Goal: Book appointment/travel/reservation

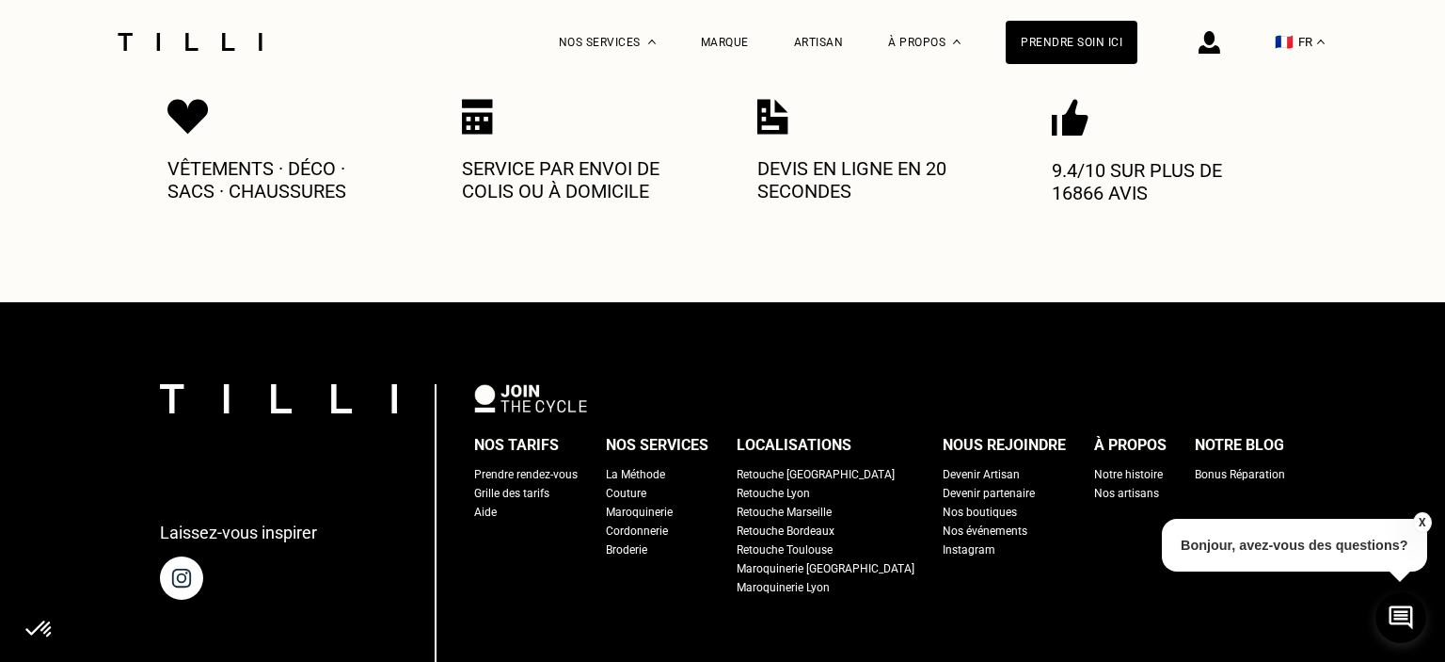
scroll to position [994, 0]
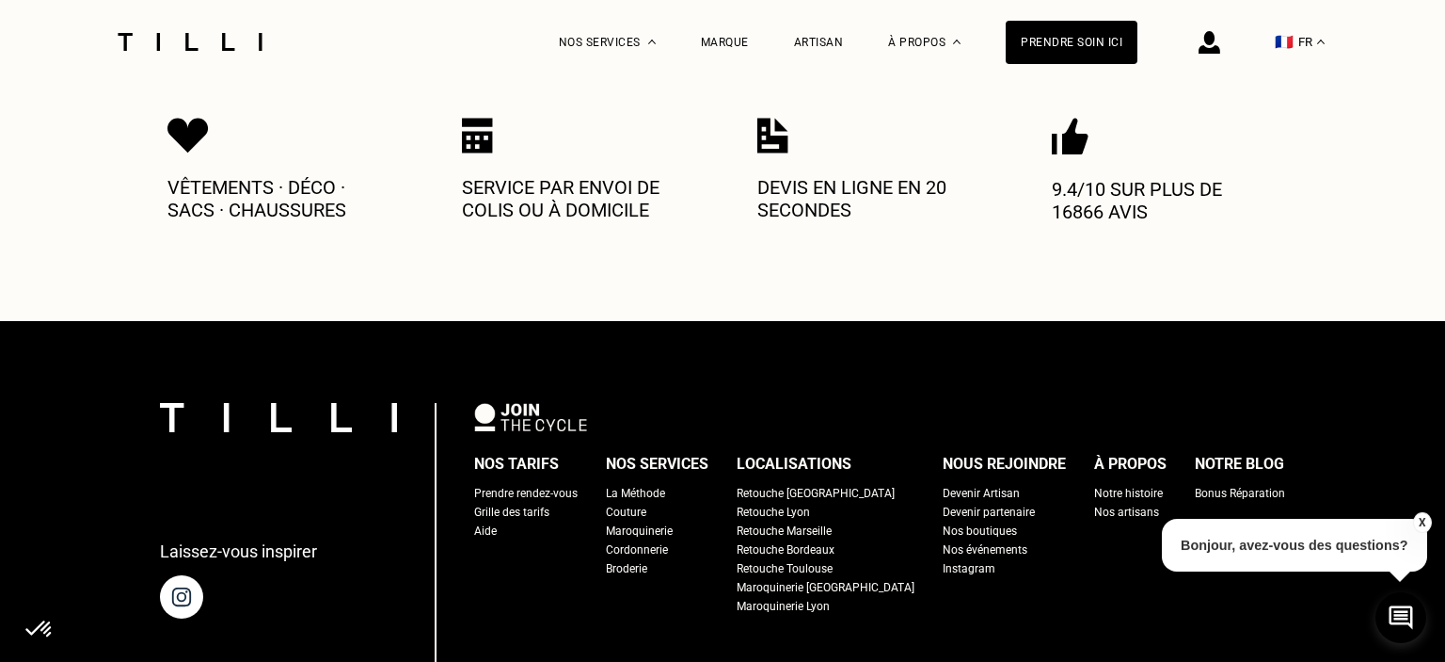
click at [805, 484] on div "Retouche [GEOGRAPHIC_DATA]" at bounding box center [816, 493] width 158 height 19
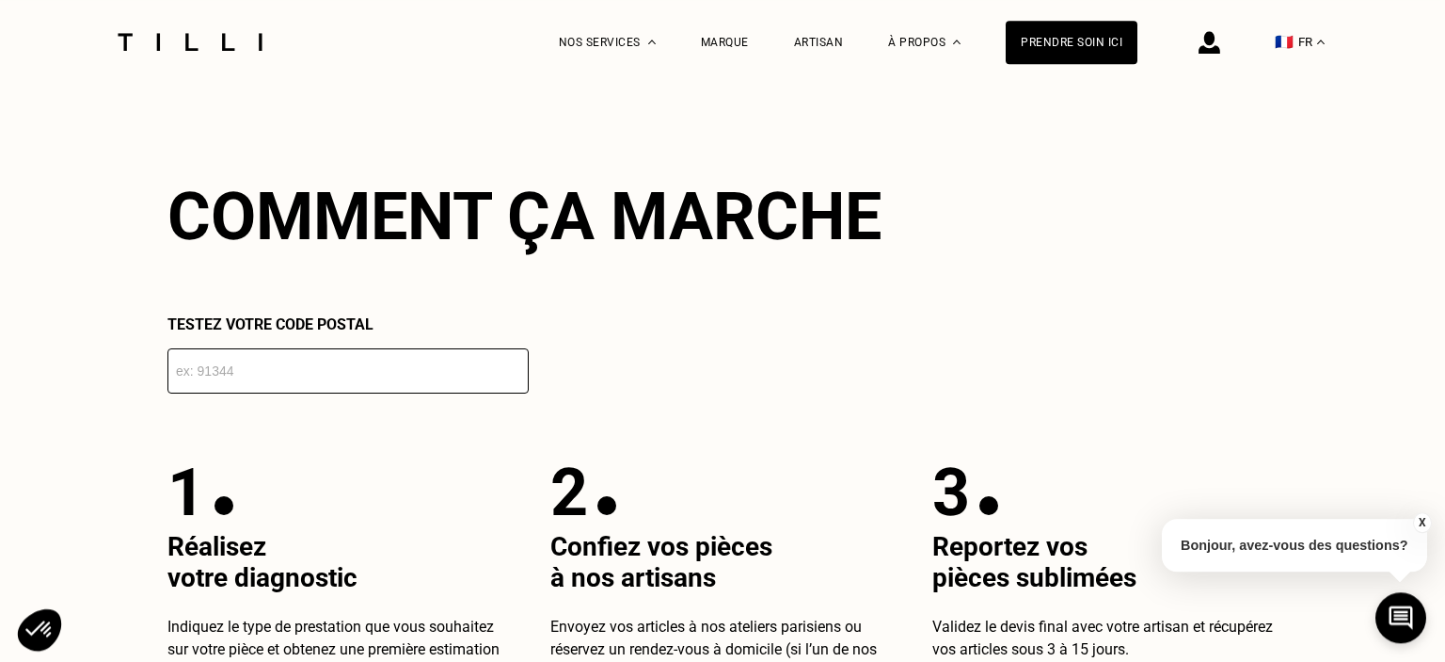
scroll to position [3279, 0]
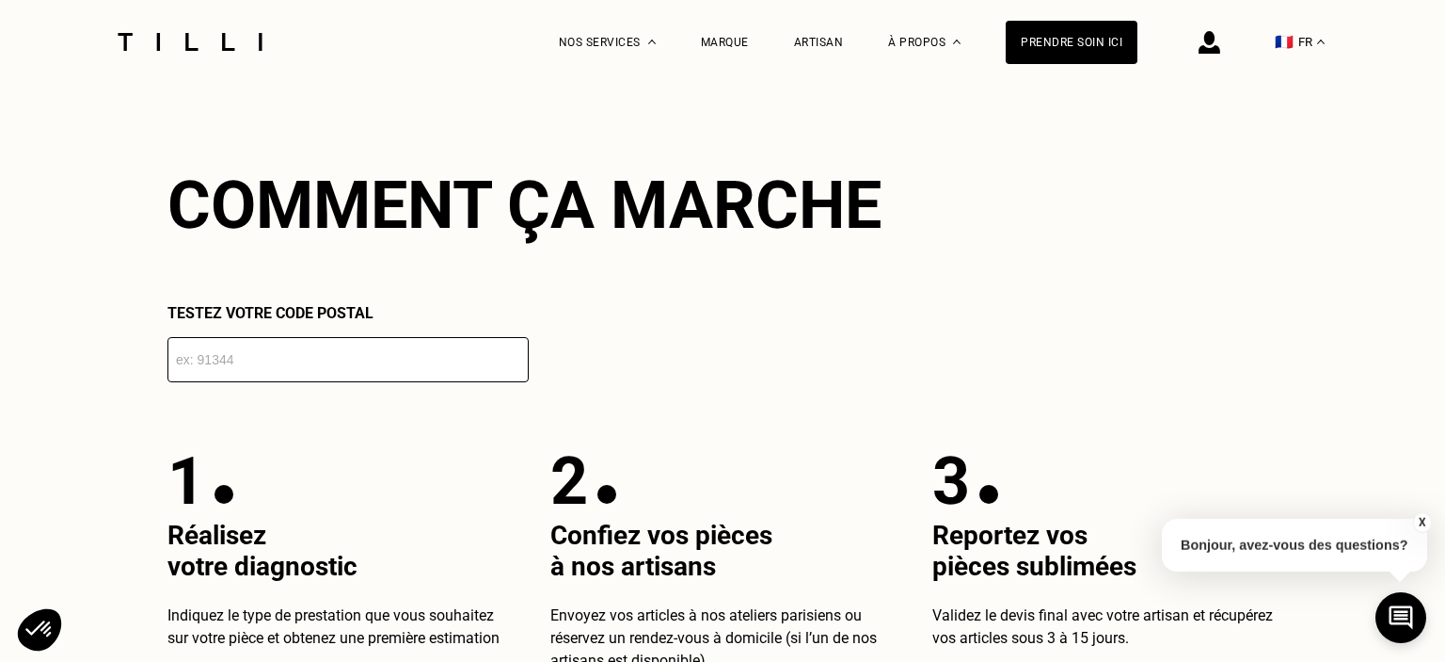
click at [231, 362] on input "number" at bounding box center [348, 359] width 361 height 45
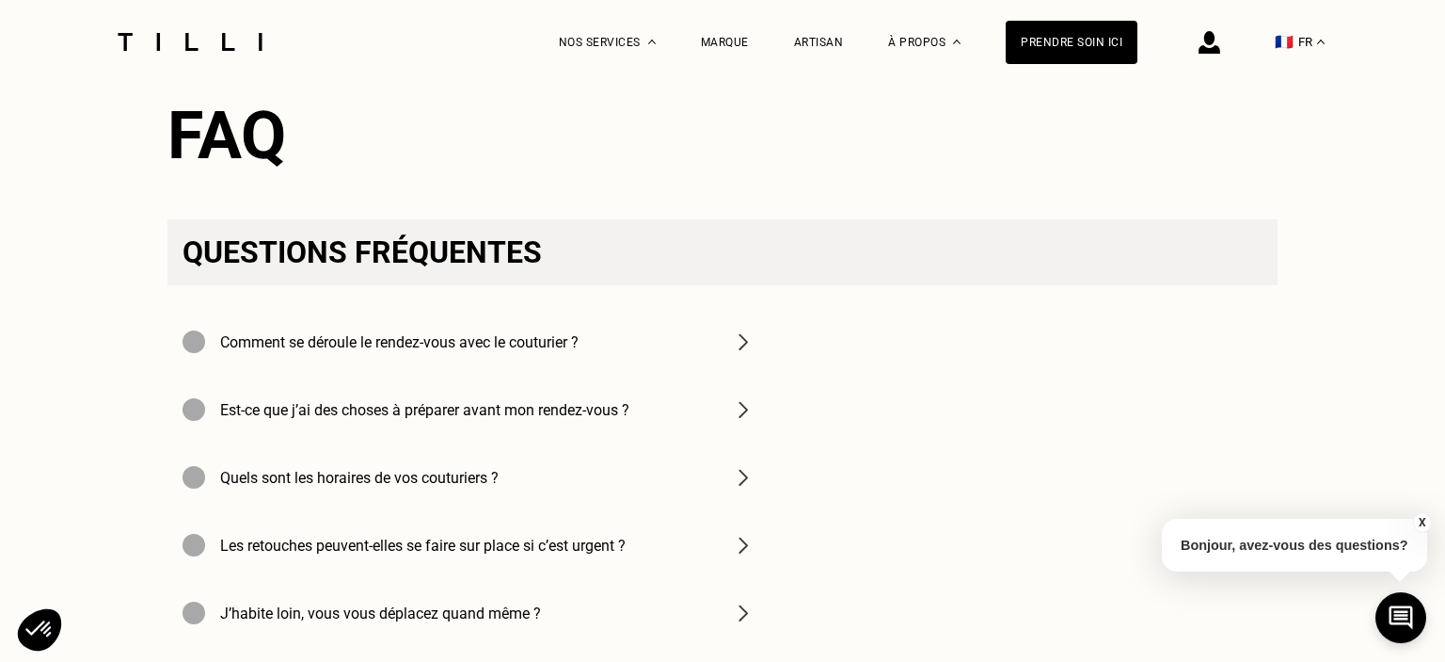
scroll to position [6459, 0]
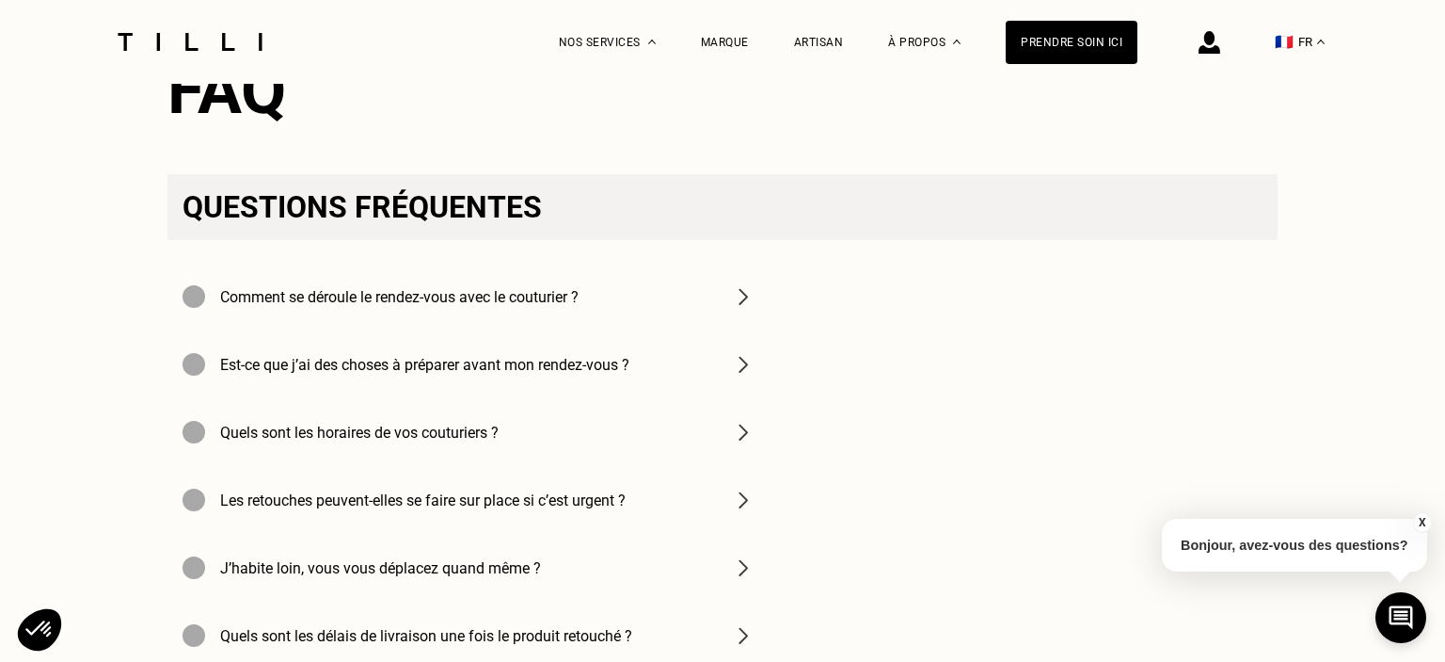
type input "75014"
click at [595, 306] on div "Comment se déroule le rendez-vous avec le couturier ?" at bounding box center [469, 297] width 602 height 68
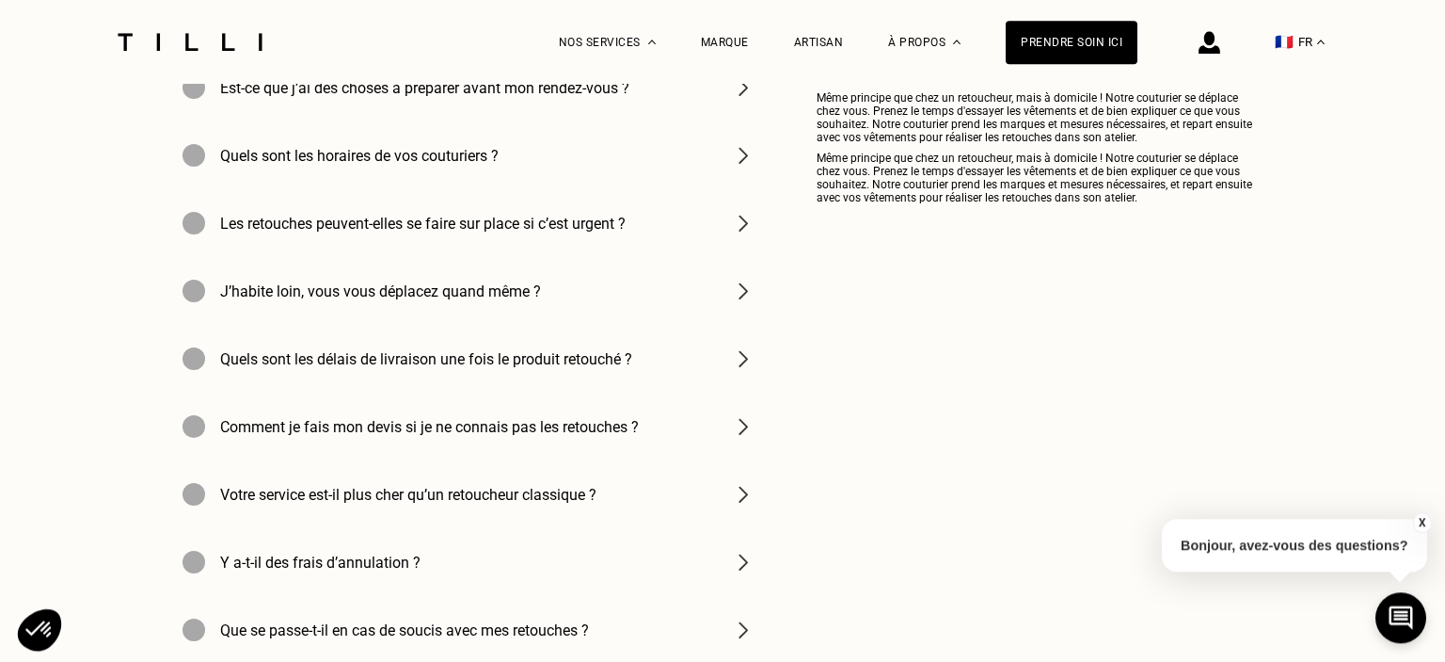
scroll to position [6757, 0]
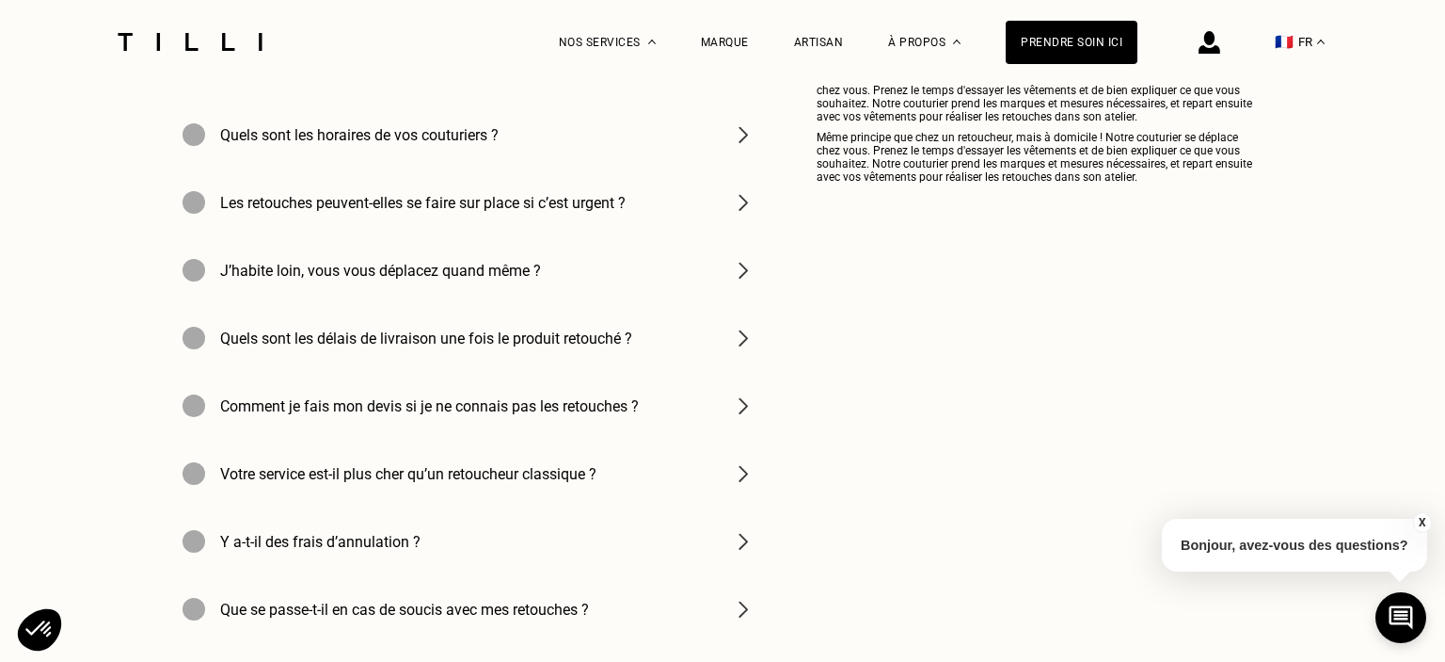
click at [543, 212] on h4 "Les retouches peuvent-elles se faire sur place si c’est urgent ?" at bounding box center [423, 203] width 406 height 18
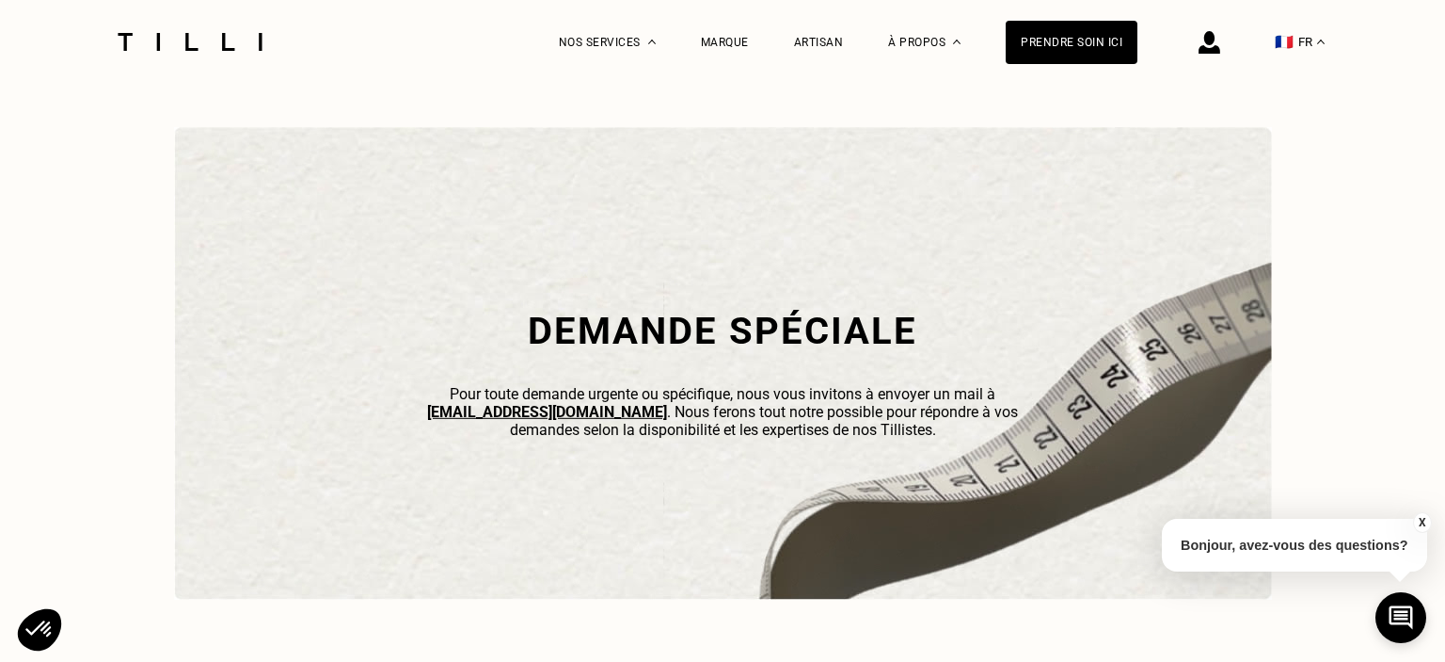
scroll to position [5167, 0]
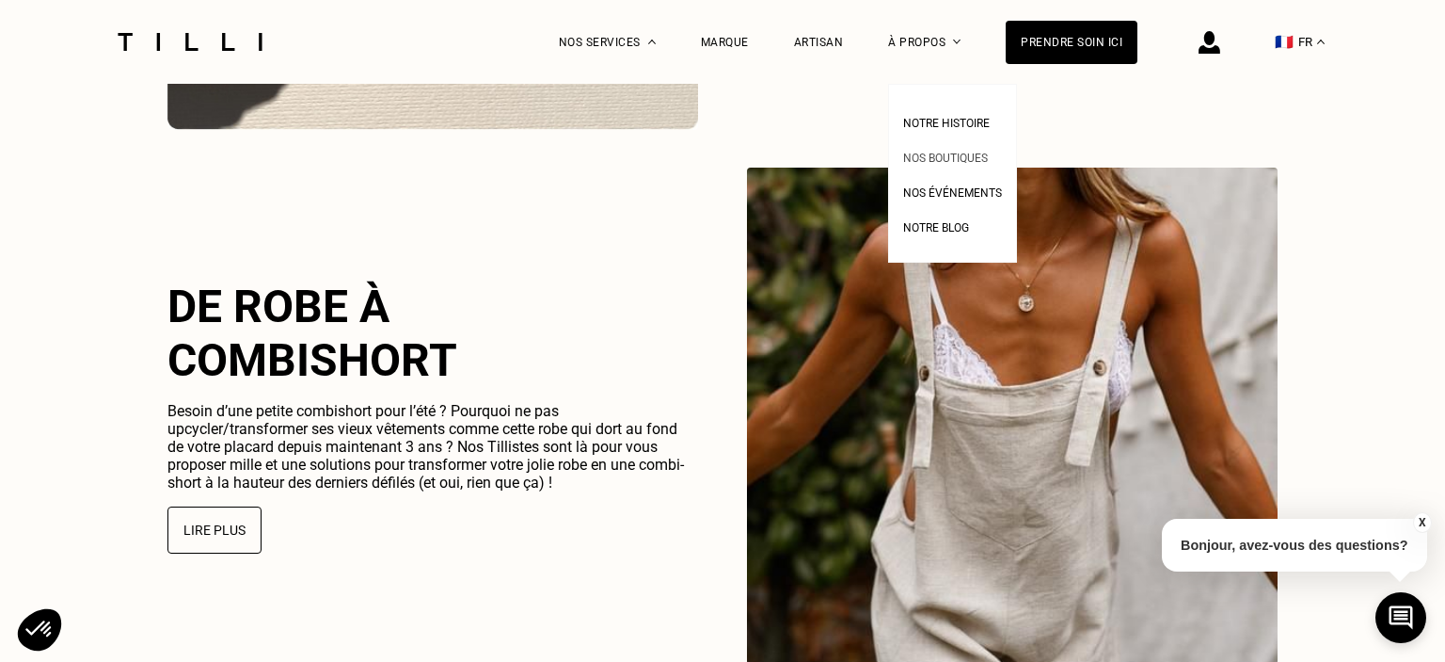
click at [924, 152] on link "Nos boutiques" at bounding box center [945, 156] width 85 height 20
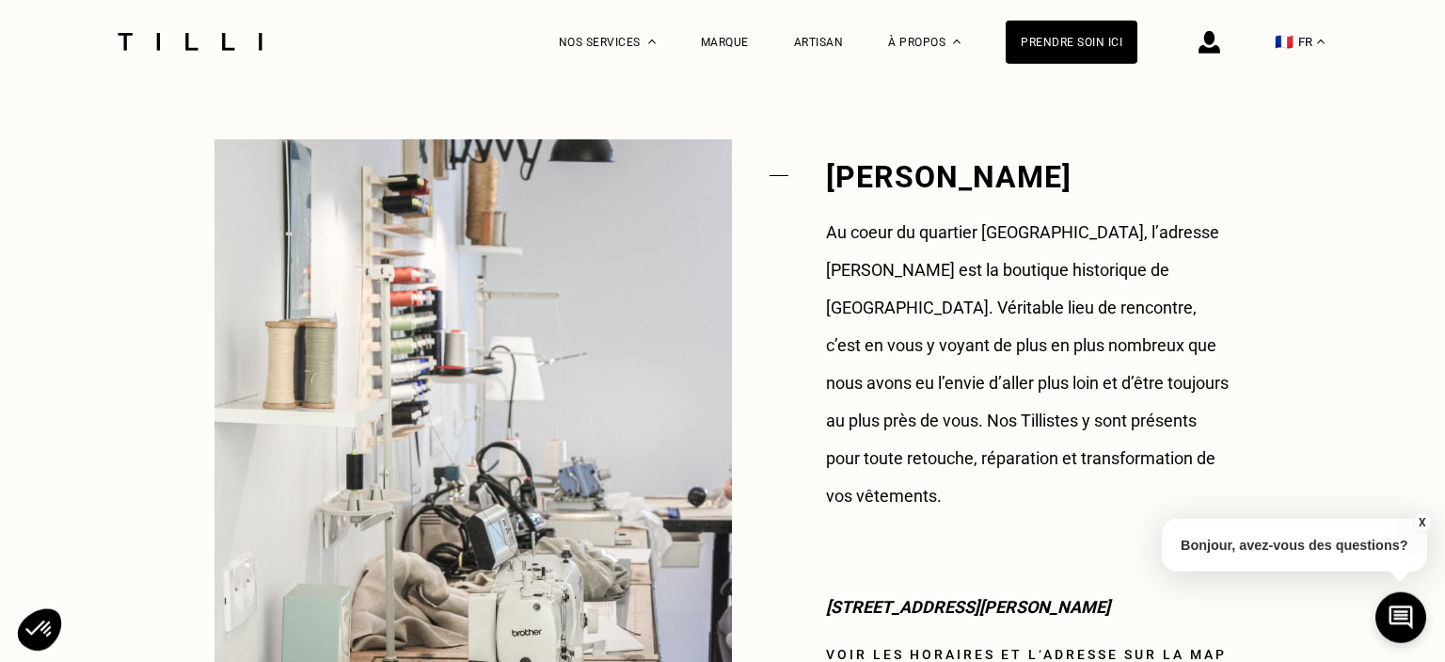
scroll to position [1491, 0]
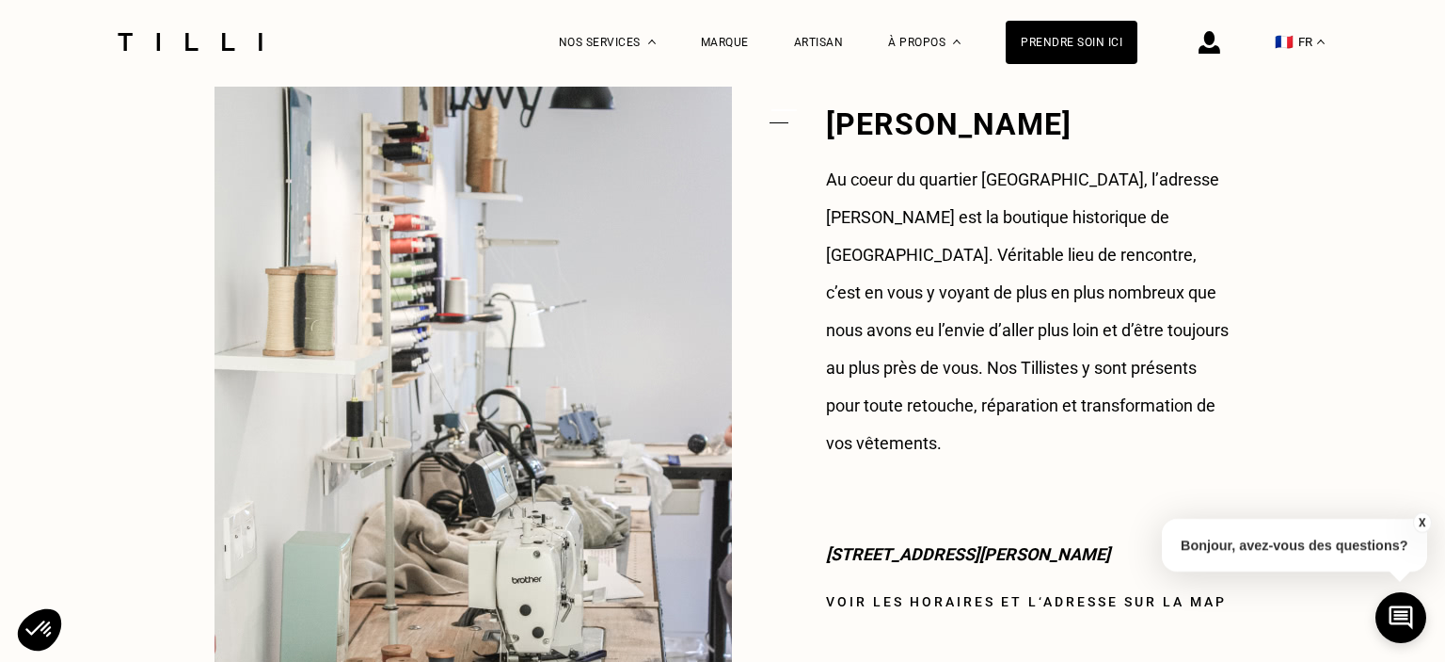
click at [826, 594] on link "Voir les horaires et l‘adresse sur la map" at bounding box center [1026, 601] width 401 height 15
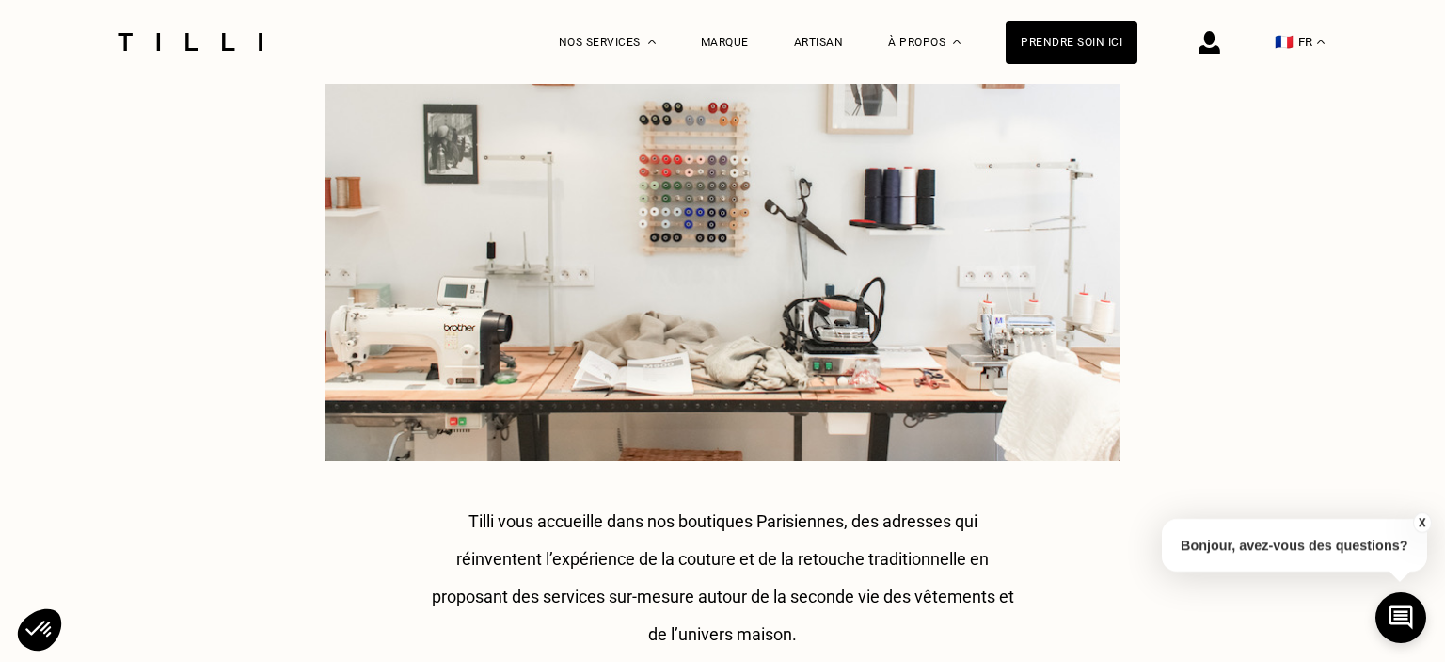
scroll to position [0, 0]
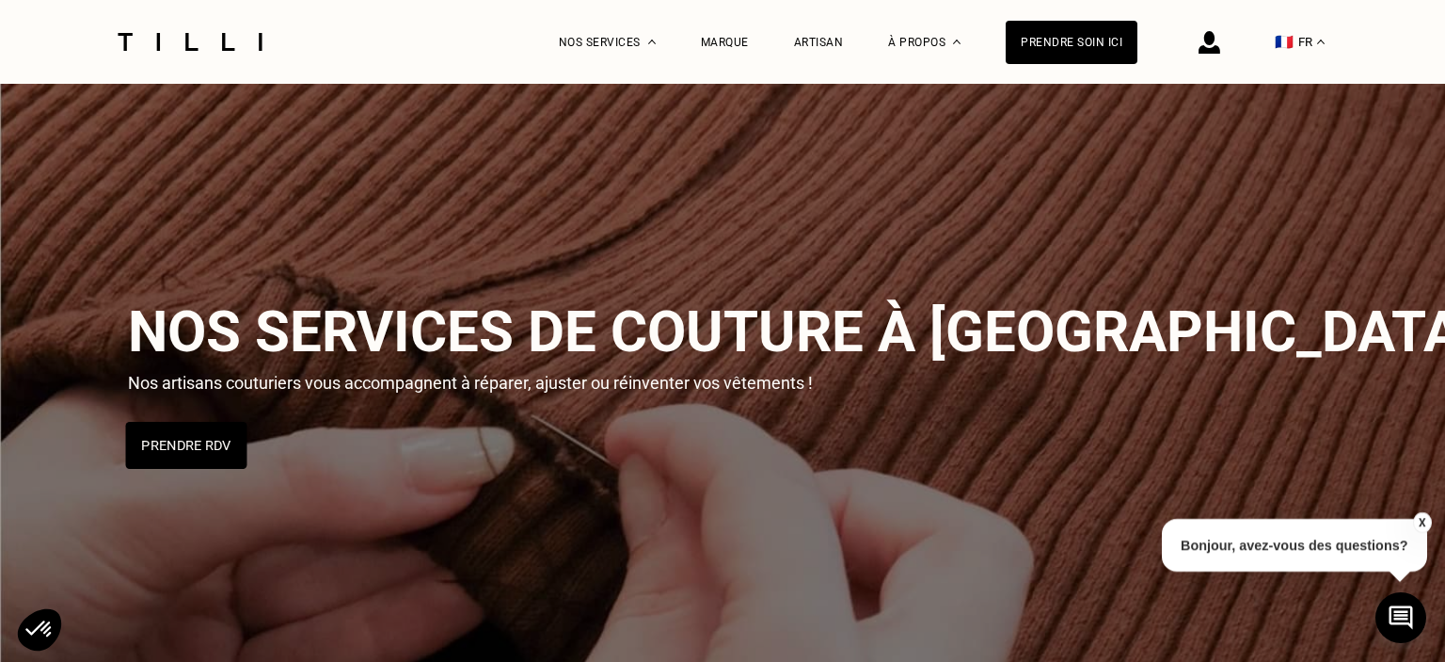
click at [176, 446] on button "Prendre RDV" at bounding box center [186, 445] width 121 height 47
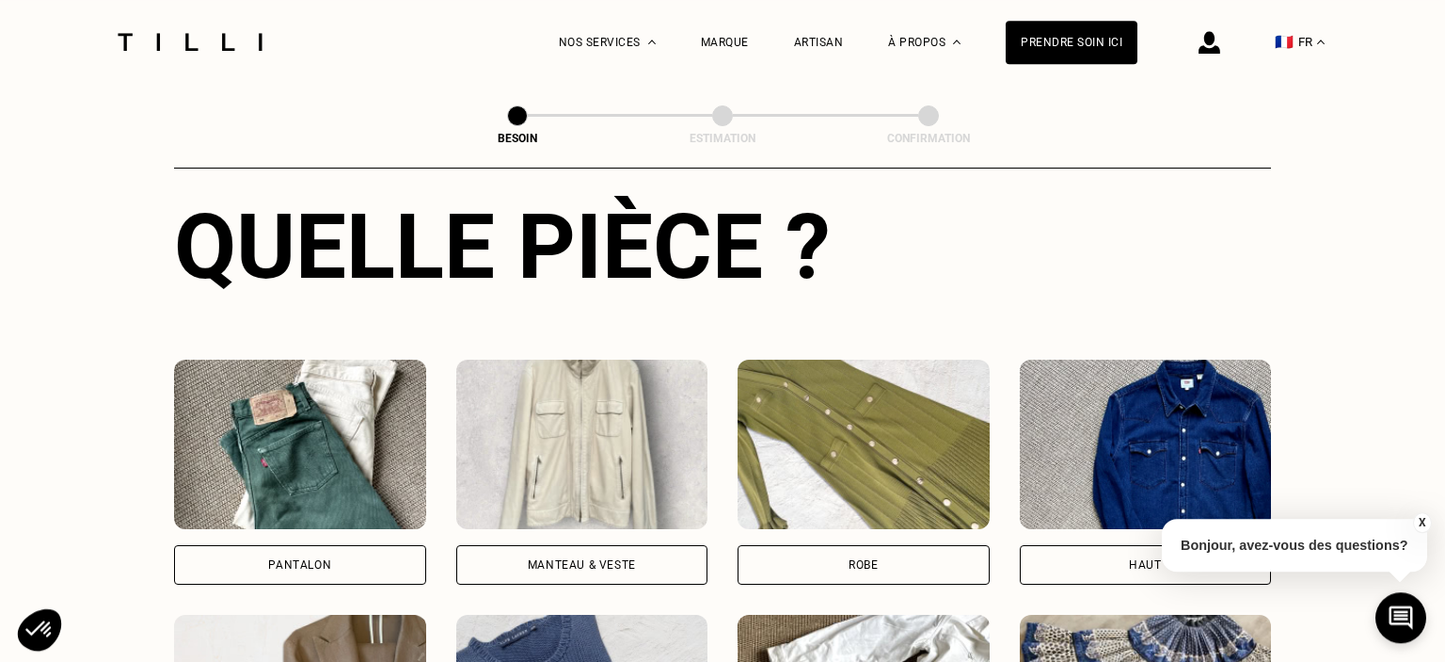
scroll to position [315, 0]
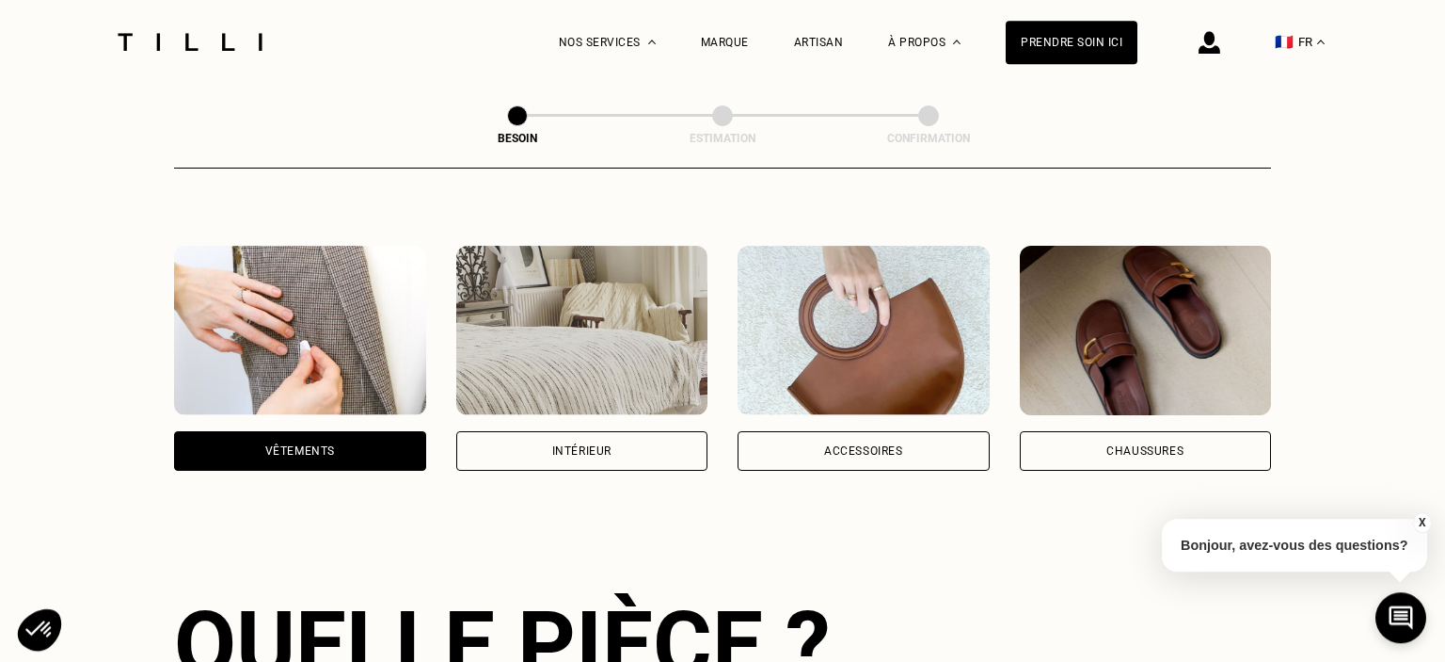
click at [313, 445] on div "Vêtements" at bounding box center [300, 450] width 70 height 11
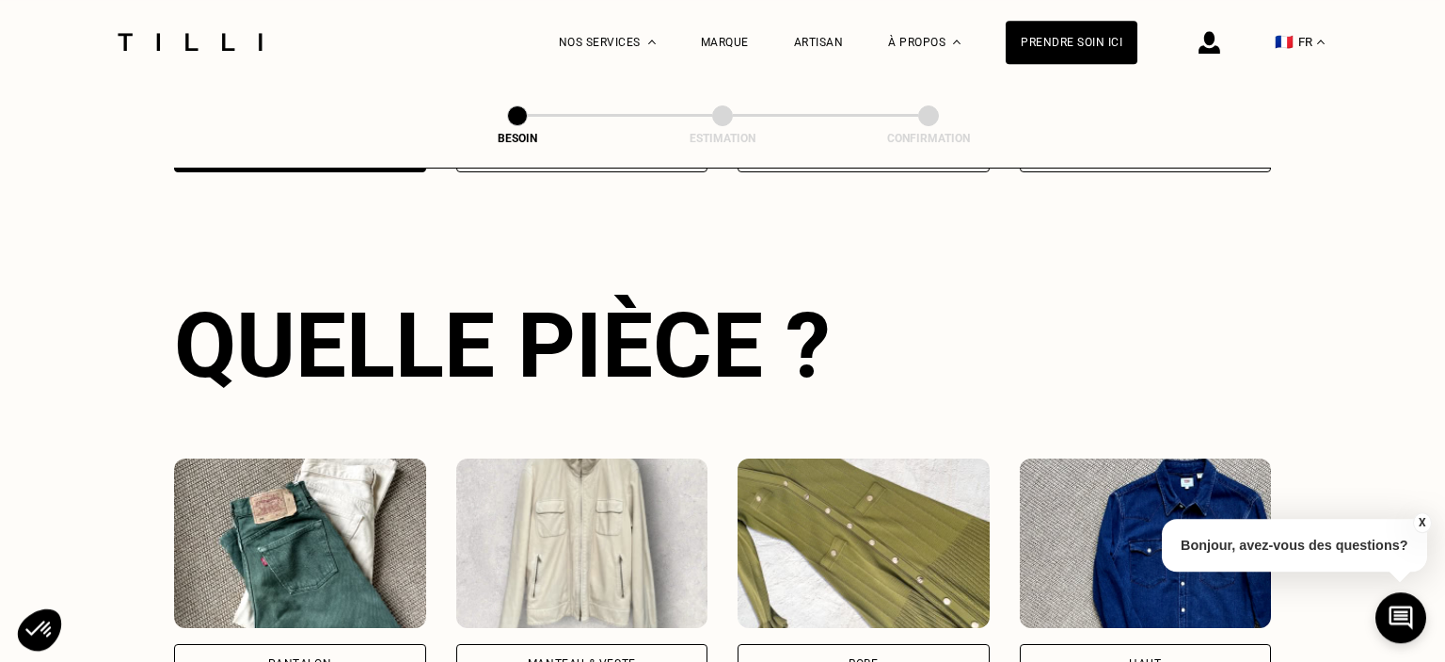
scroll to position [712, 0]
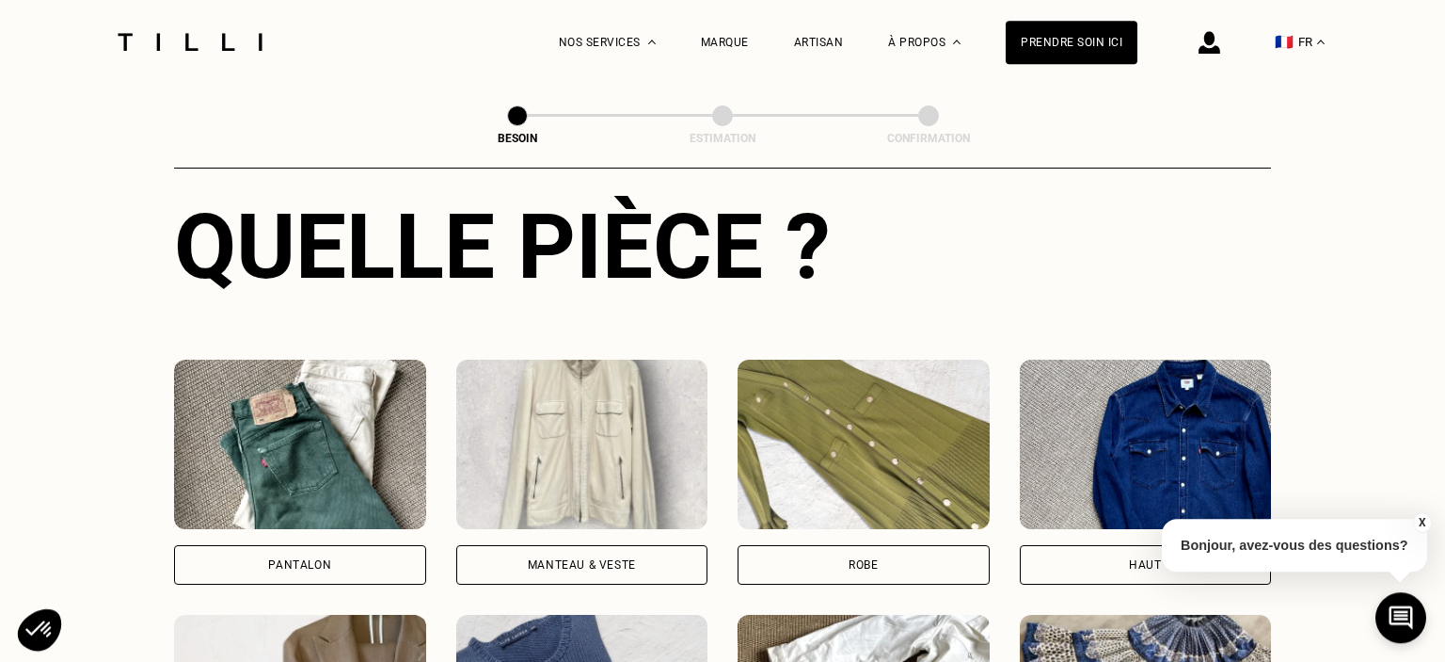
click at [552, 559] on div "Manteau & Veste" at bounding box center [582, 564] width 108 height 11
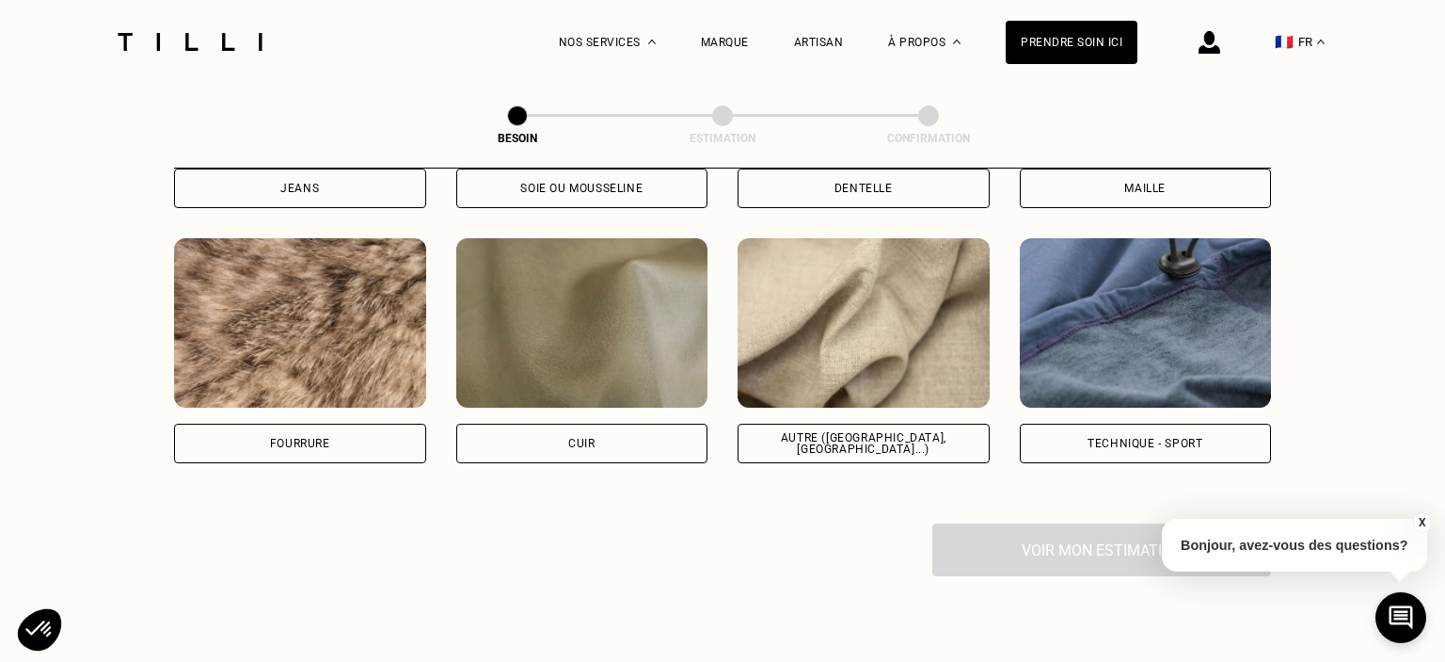
scroll to position [2232, 0]
click at [868, 432] on div "Autre ([GEOGRAPHIC_DATA], [GEOGRAPHIC_DATA]...)" at bounding box center [864, 443] width 220 height 23
select select "FR"
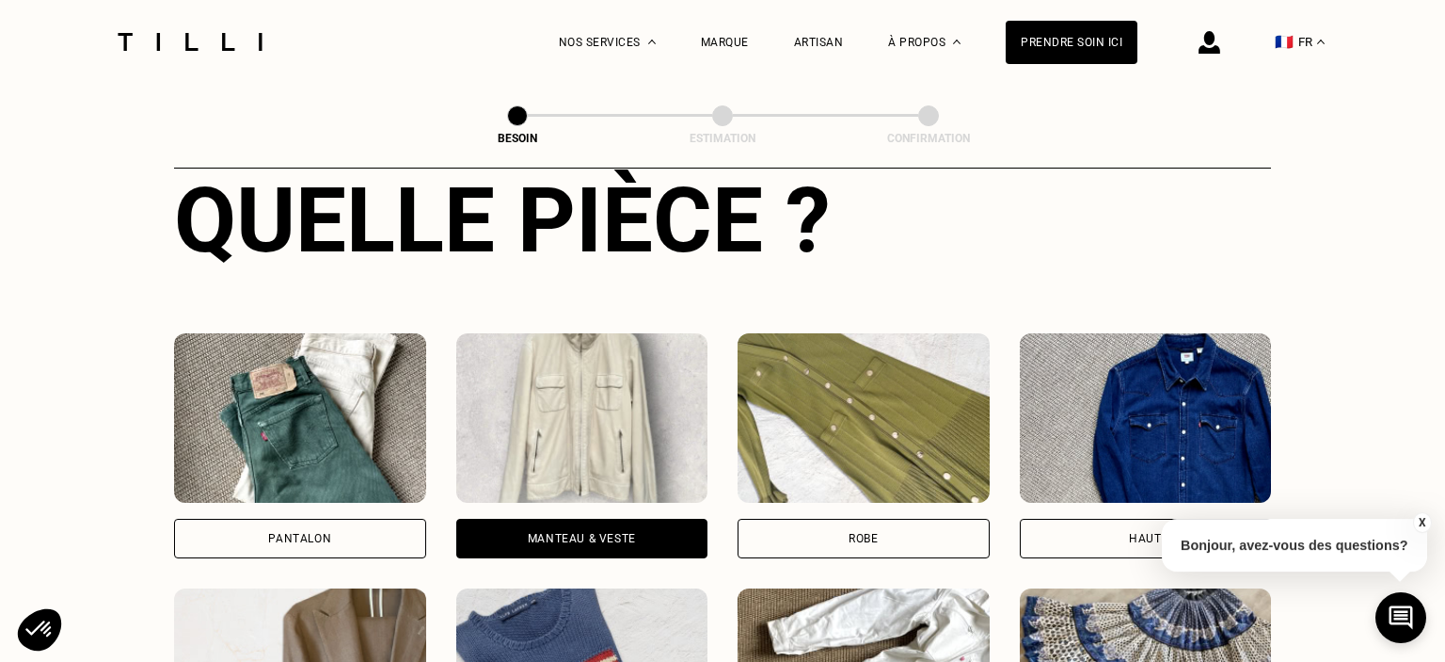
scroll to position [937, 0]
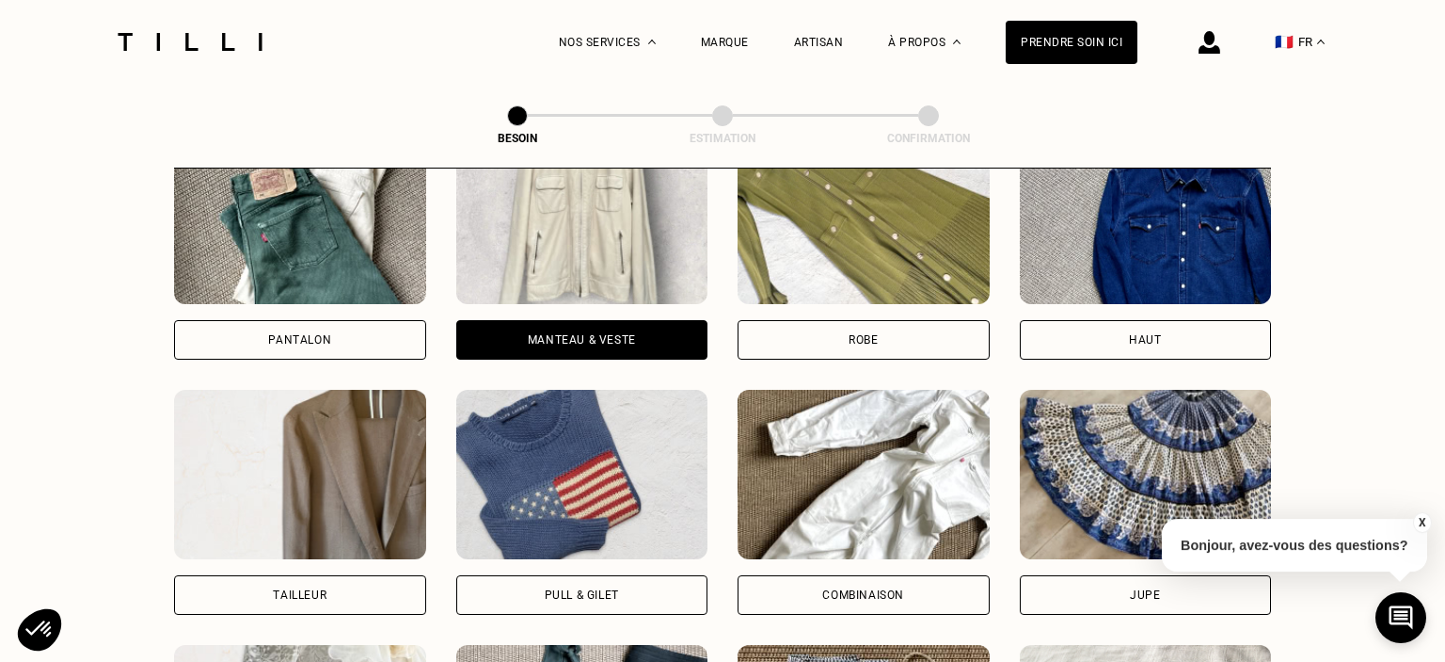
click at [354, 439] on img at bounding box center [300, 474] width 252 height 169
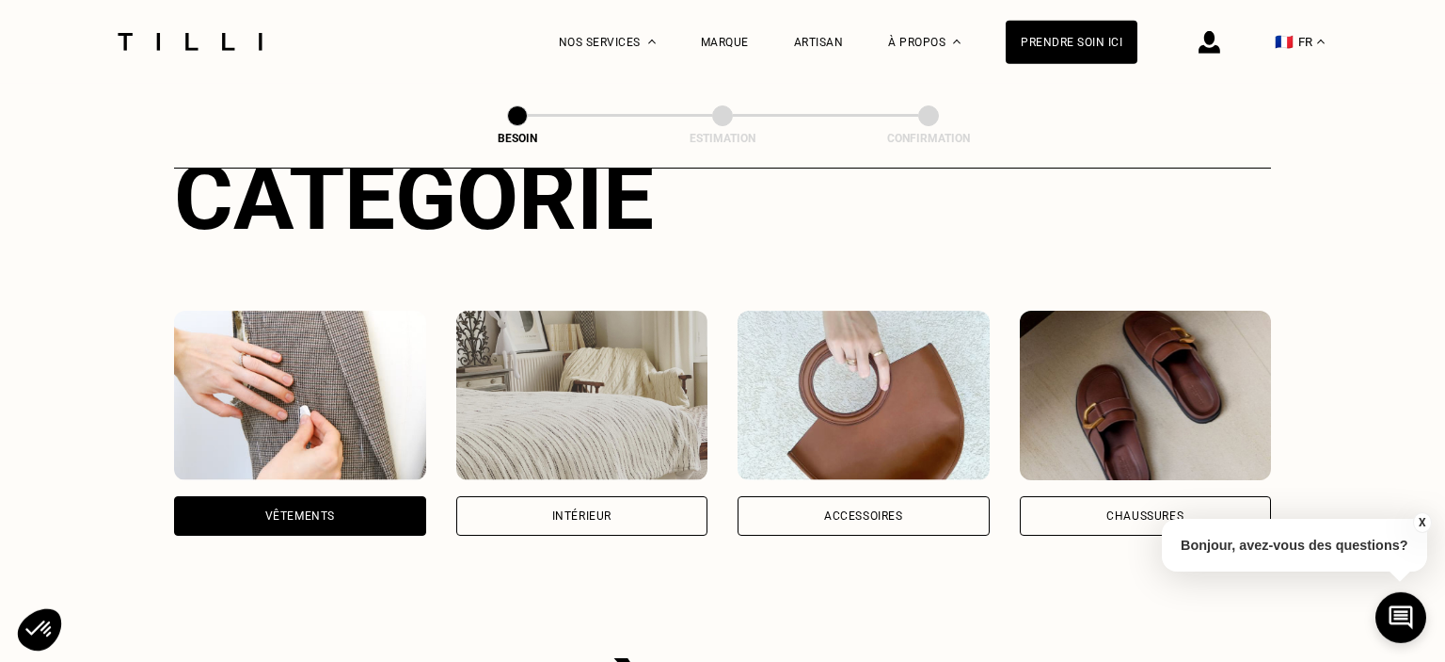
scroll to position [0, 0]
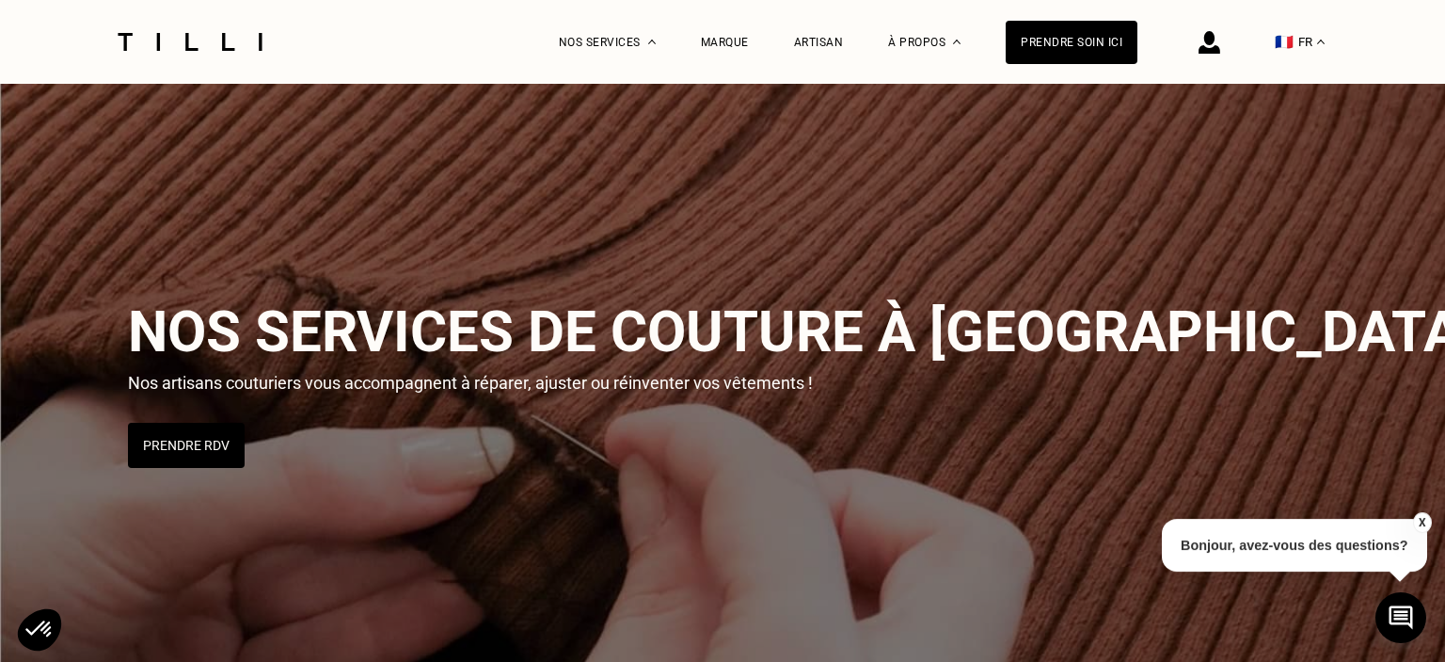
scroll to position [994, 0]
